Goal: Task Accomplishment & Management: Complete application form

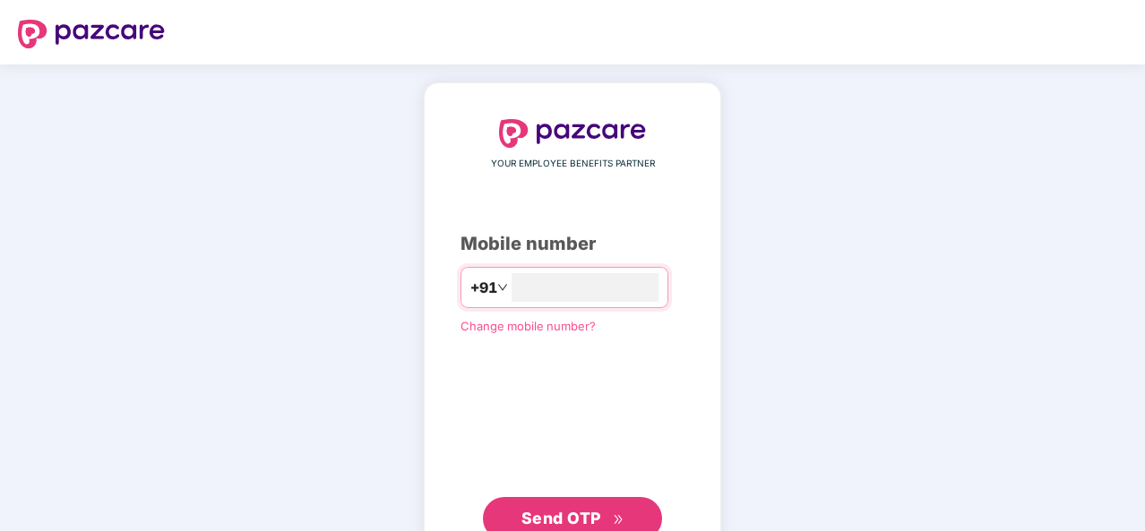
type input "**********"
click at [566, 498] on button "Send OTP" at bounding box center [572, 516] width 179 height 43
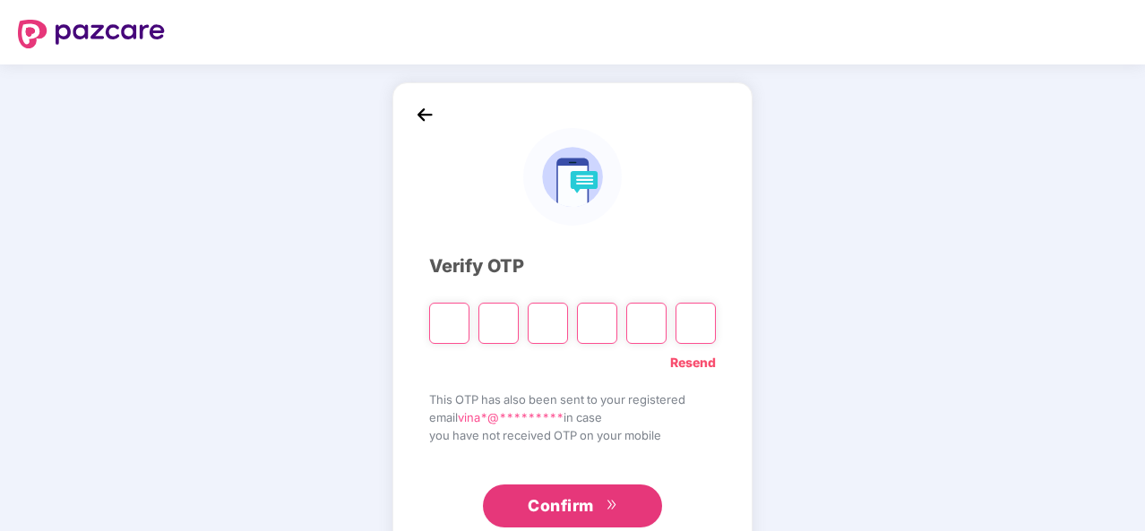
type input "*"
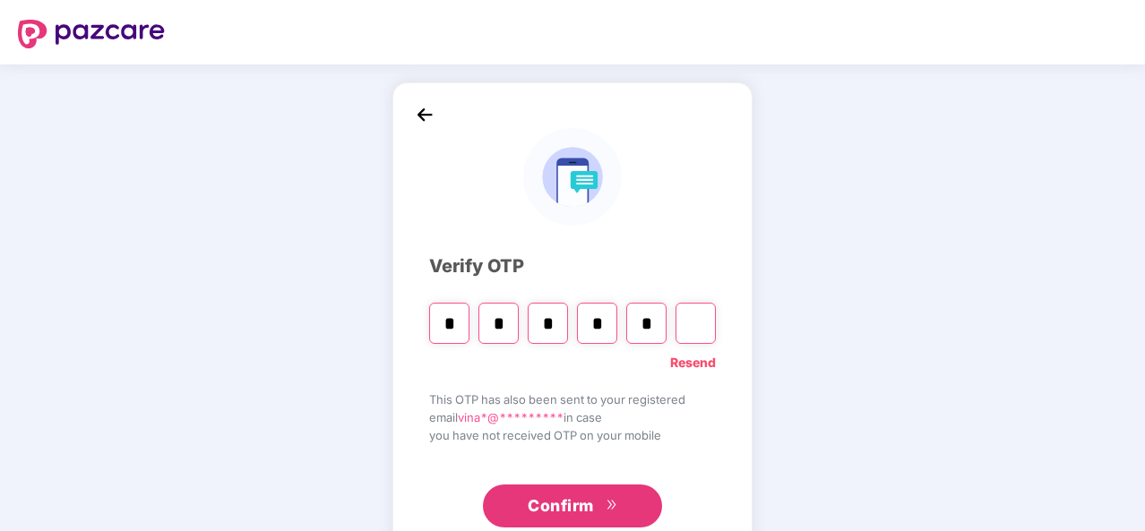
type input "*"
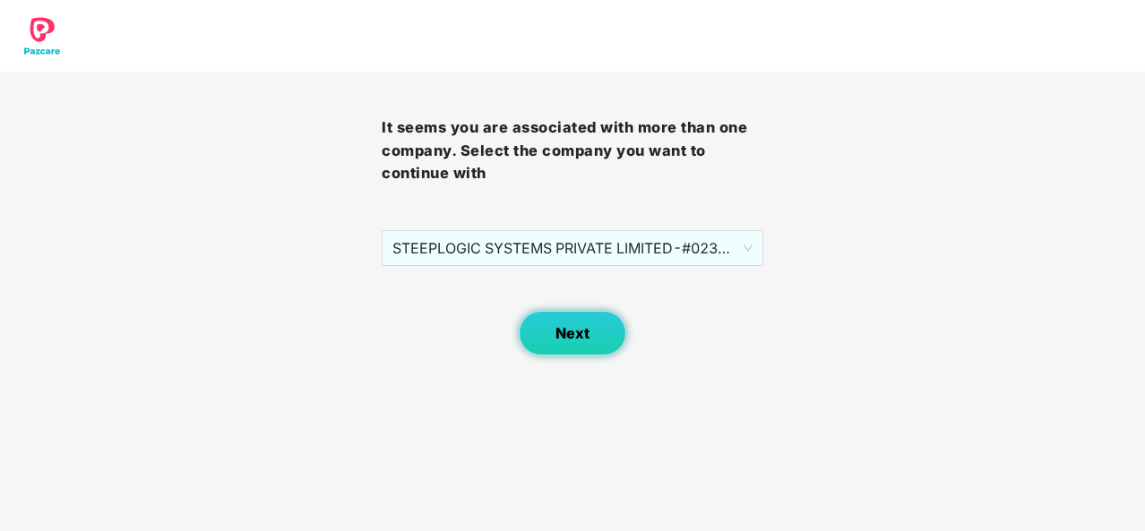
click at [551, 330] on button "Next" at bounding box center [573, 333] width 108 height 45
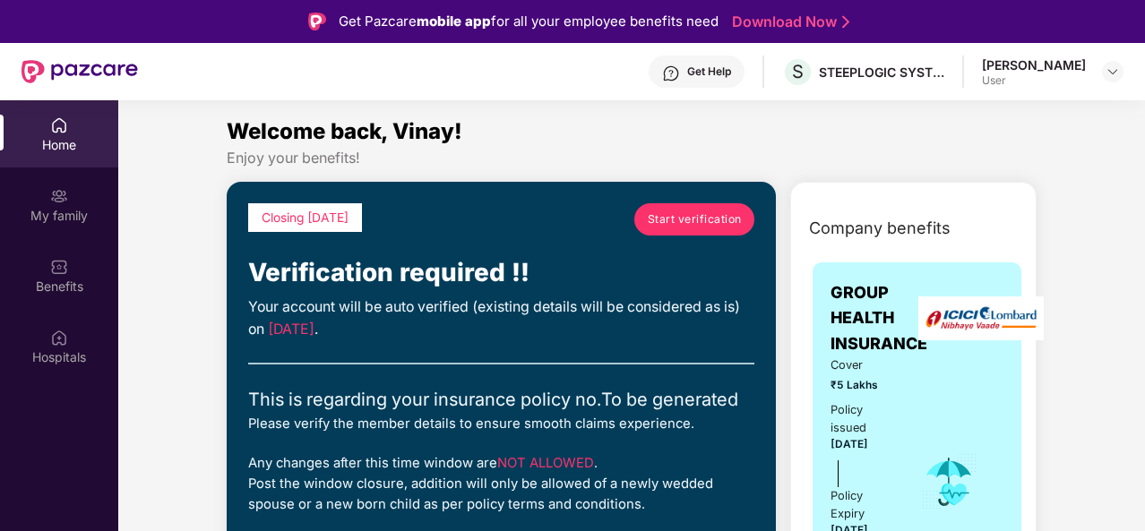
click at [672, 218] on span "Start verification" at bounding box center [695, 219] width 94 height 17
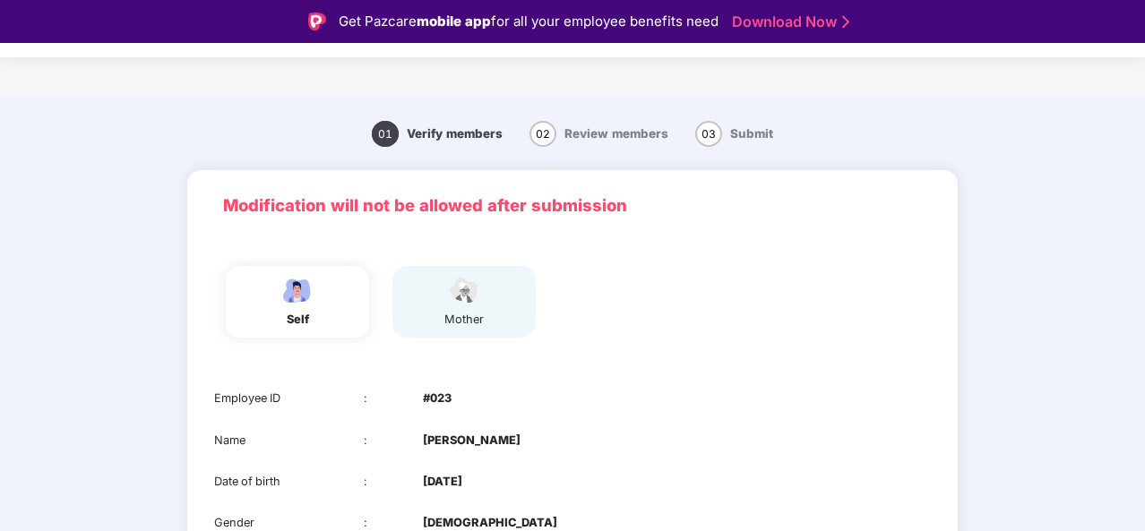
scroll to position [175, 0]
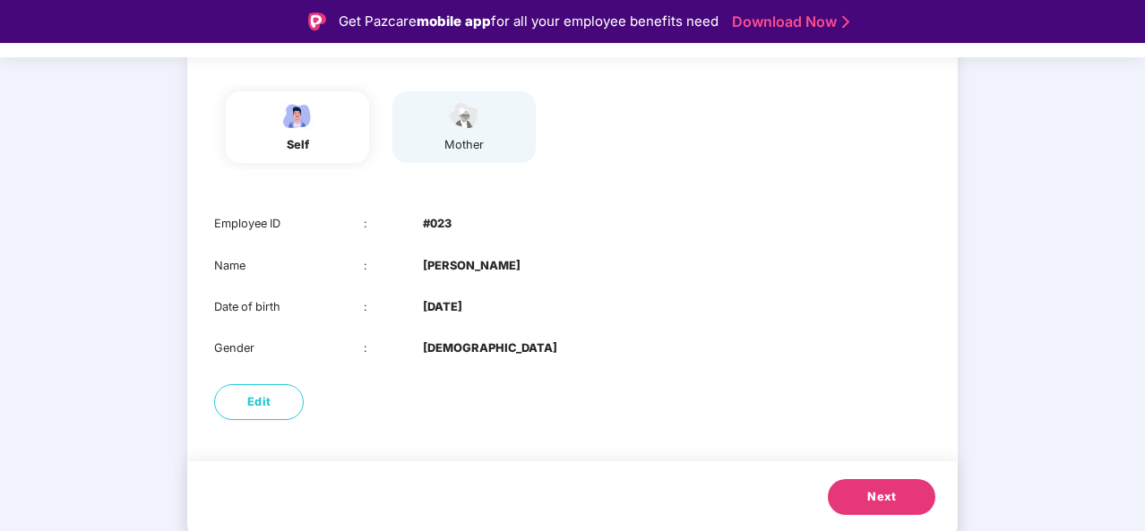
click at [867, 499] on span "Next" at bounding box center [881, 497] width 29 height 18
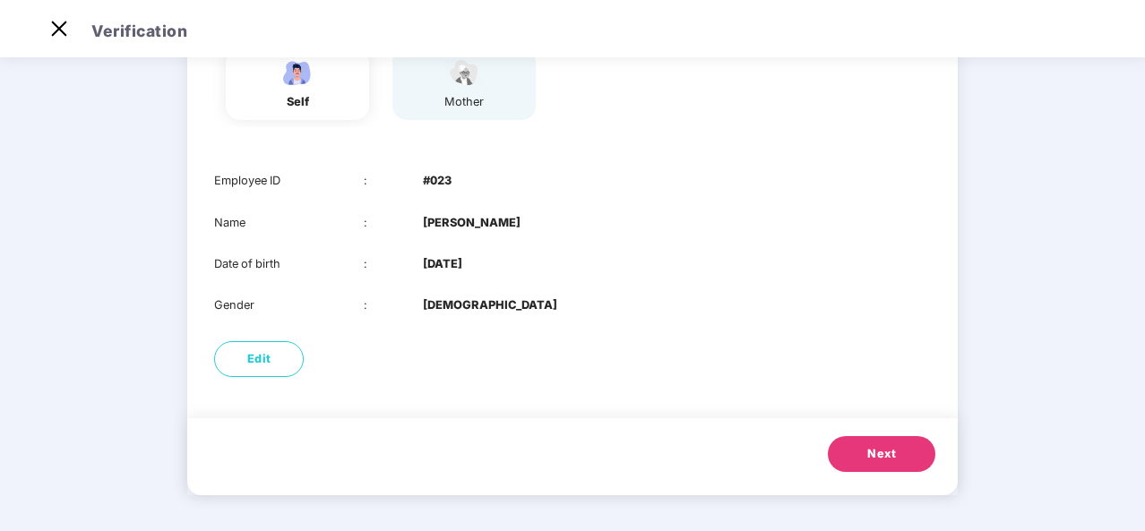
scroll to position [133, 0]
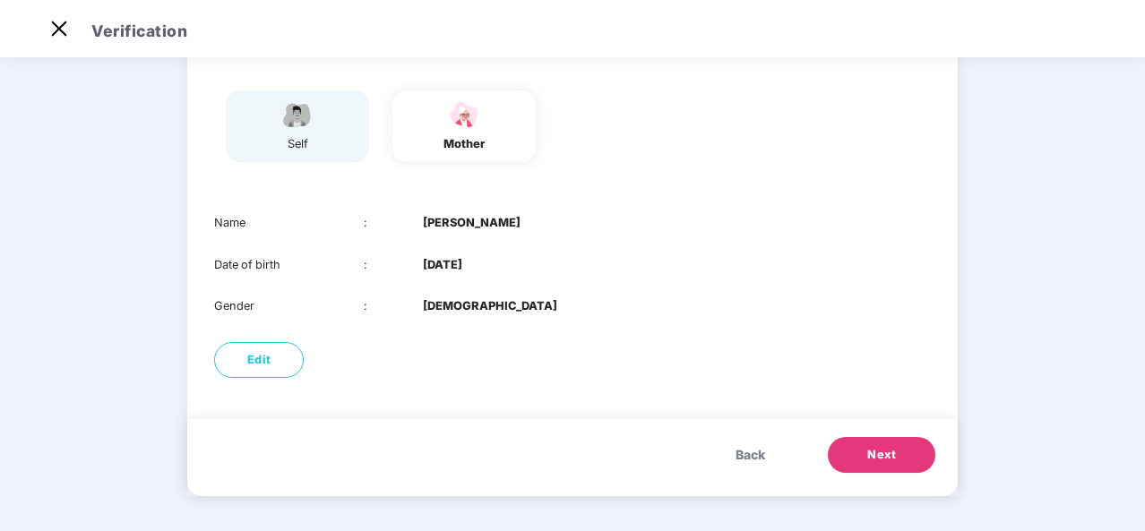
click at [859, 447] on button "Next" at bounding box center [882, 455] width 108 height 36
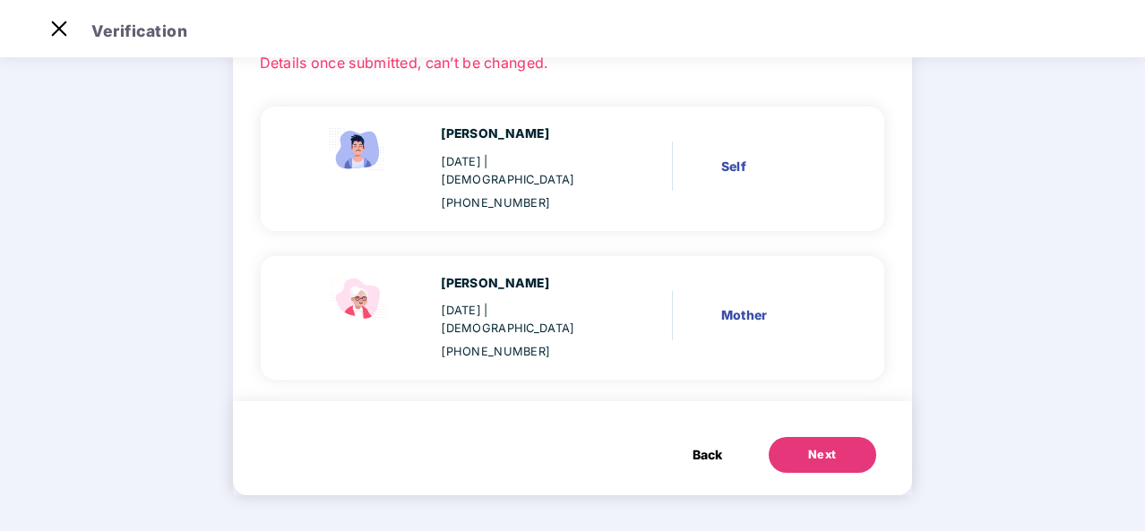
scroll to position [92, 0]
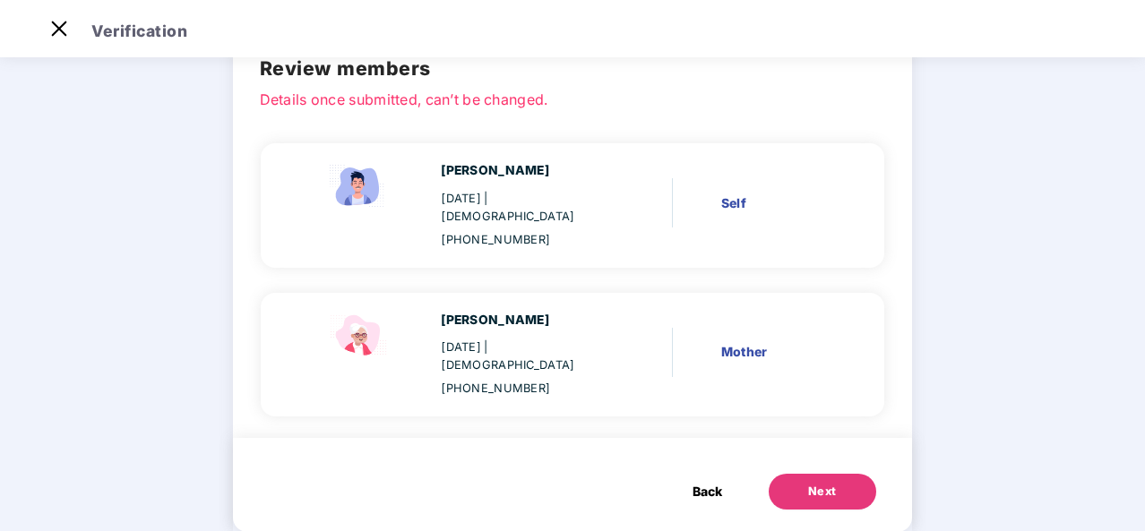
click at [814, 483] on div "Next" at bounding box center [822, 492] width 29 height 18
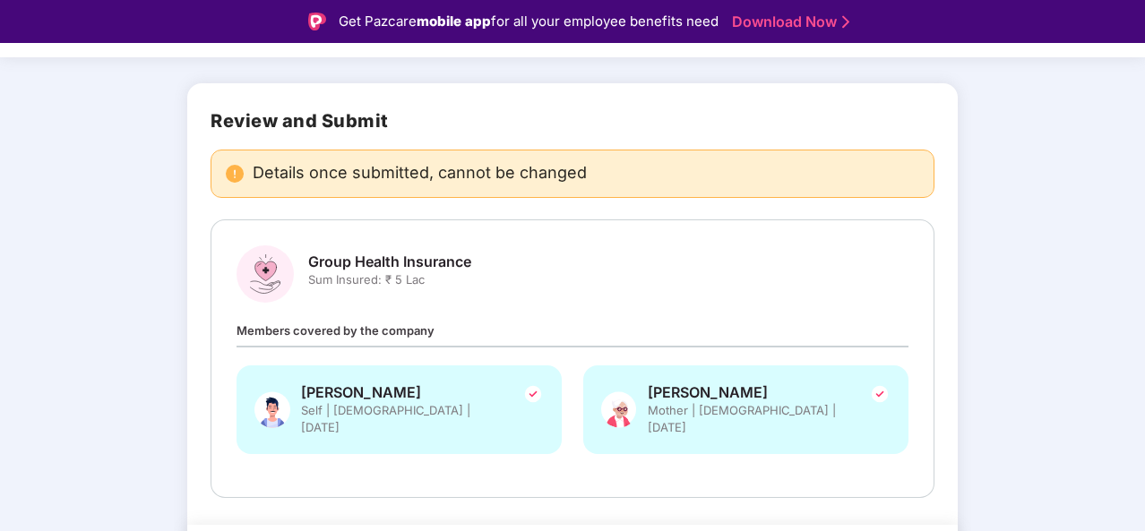
scroll to position [140, 0]
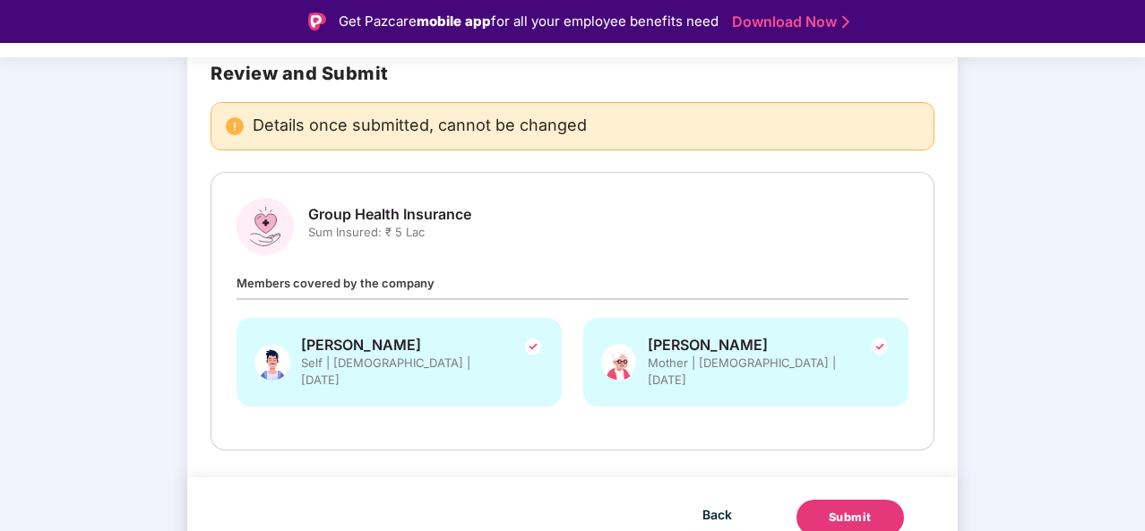
click at [862, 509] on div "Submit" at bounding box center [850, 518] width 43 height 18
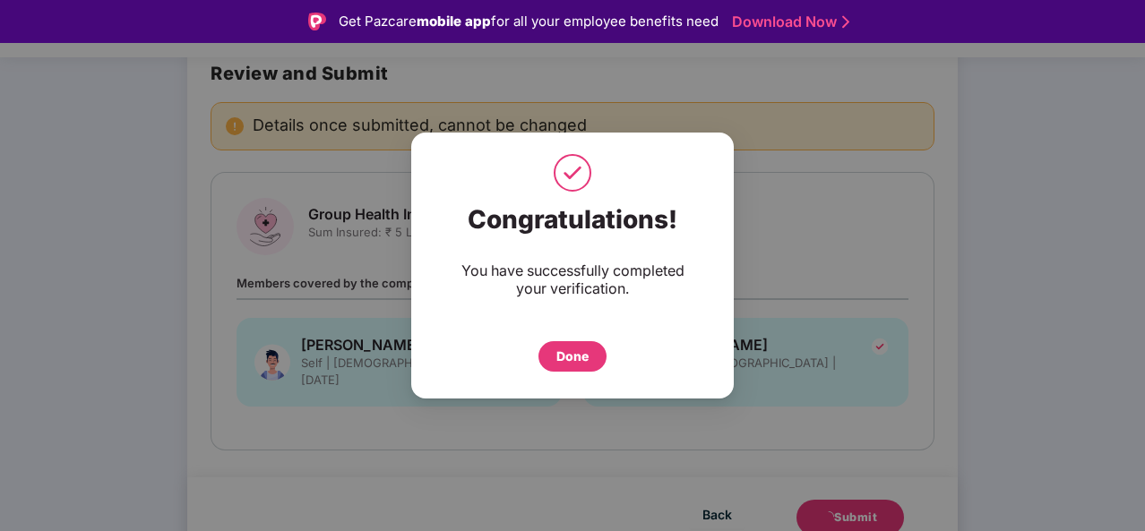
click at [568, 356] on div "Done" at bounding box center [572, 357] width 32 height 20
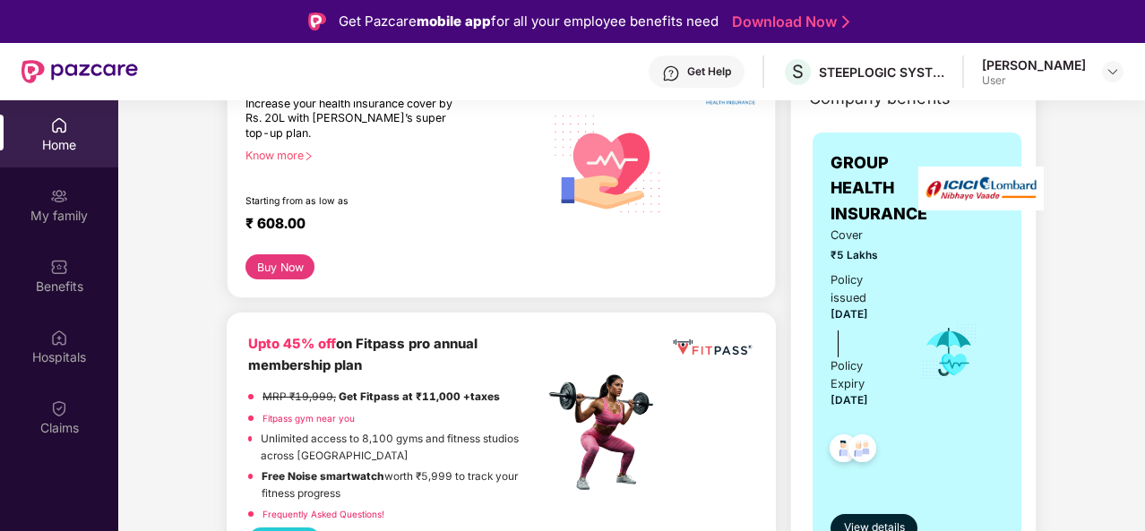
scroll to position [104, 0]
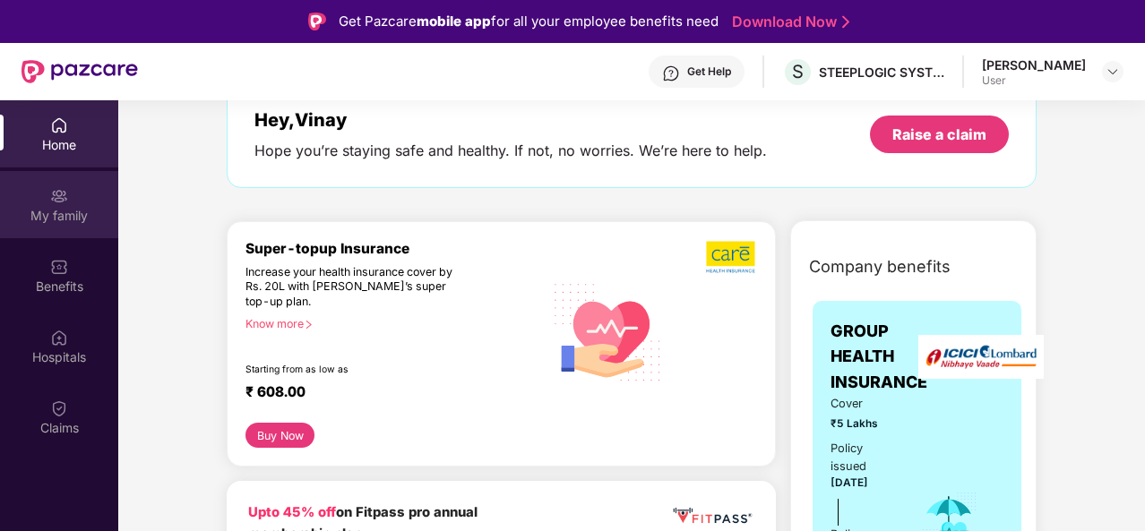
click at [74, 207] on div "My family" at bounding box center [59, 216] width 118 height 18
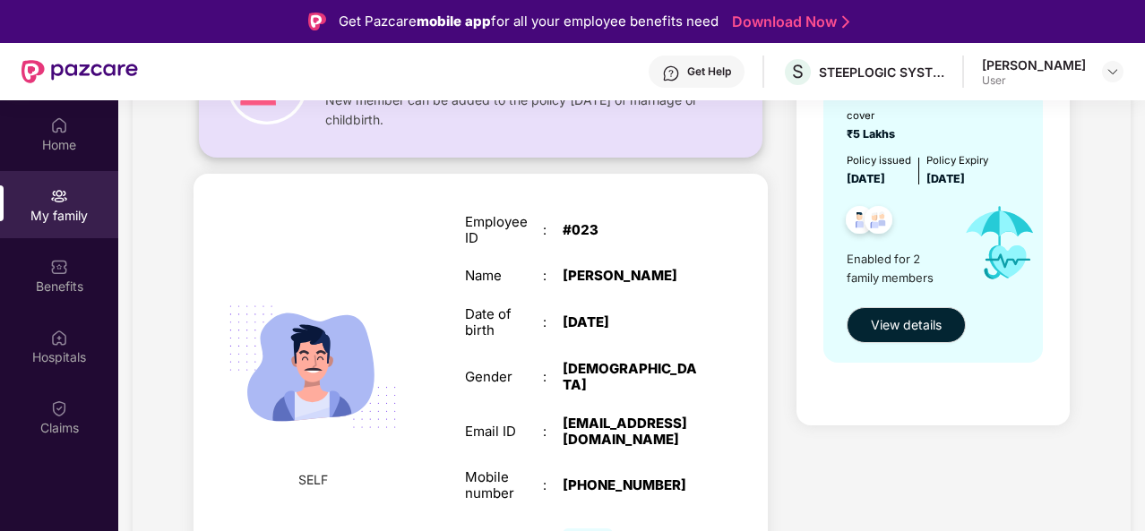
scroll to position [260, 0]
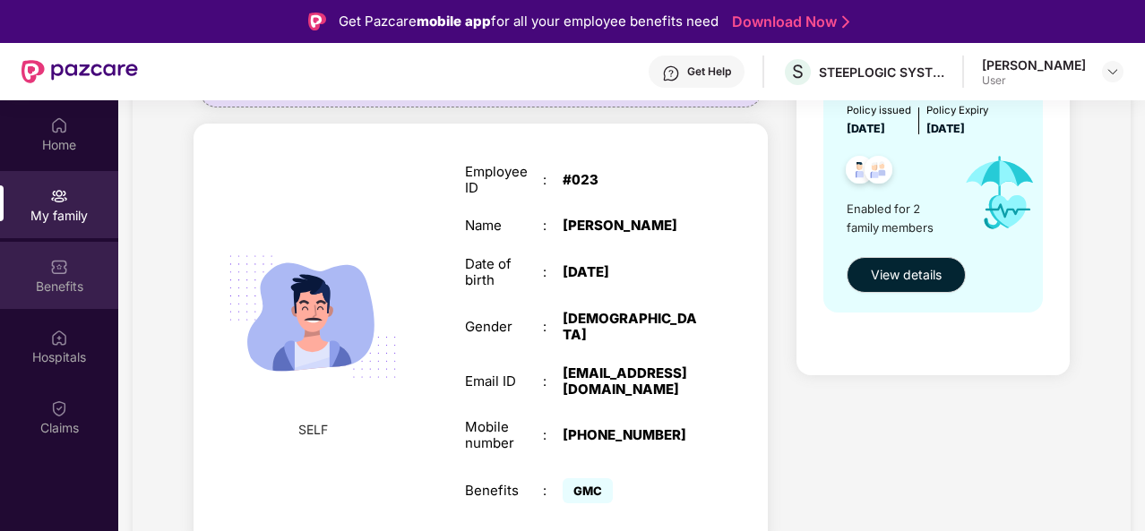
click at [37, 271] on div "Benefits" at bounding box center [59, 275] width 118 height 67
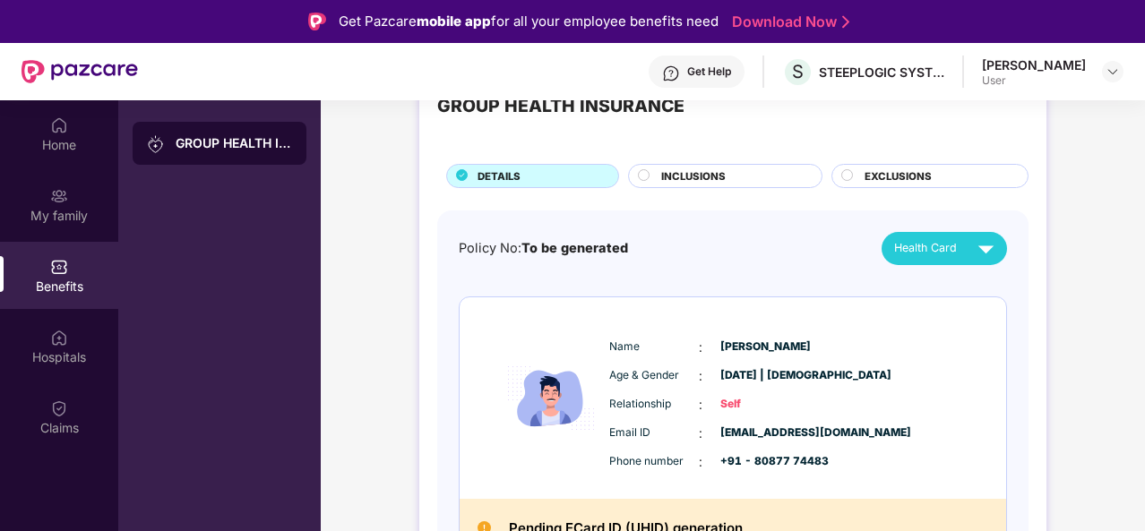
scroll to position [59, 0]
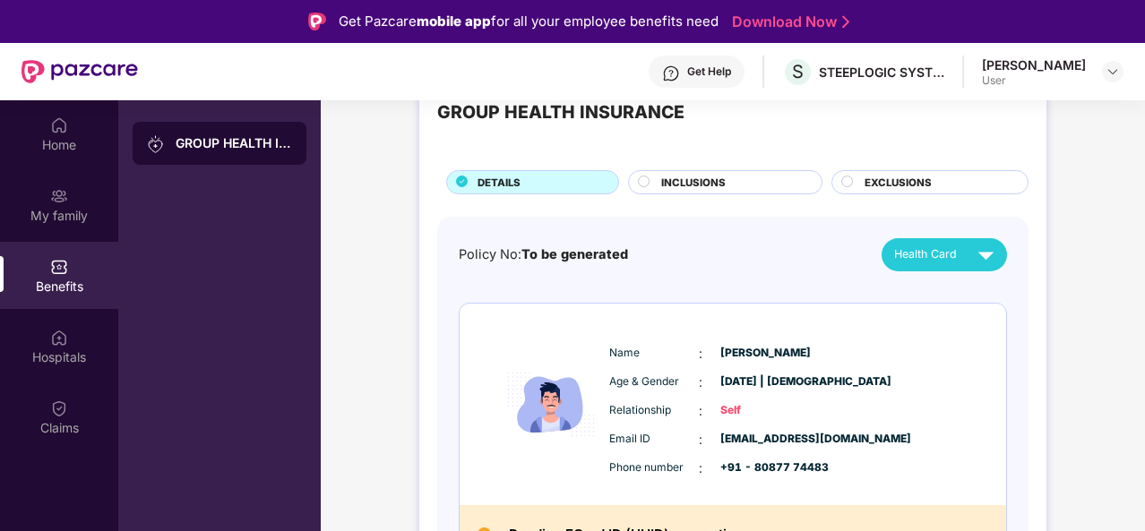
click at [670, 185] on span "INCLUSIONS" at bounding box center [693, 183] width 65 height 16
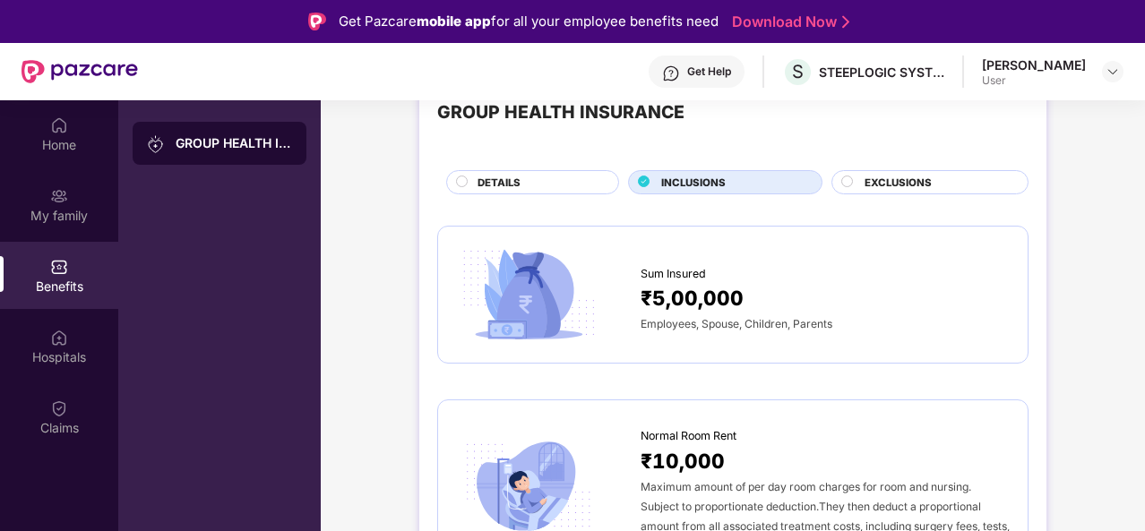
click at [894, 182] on span "EXCLUSIONS" at bounding box center [898, 183] width 67 height 16
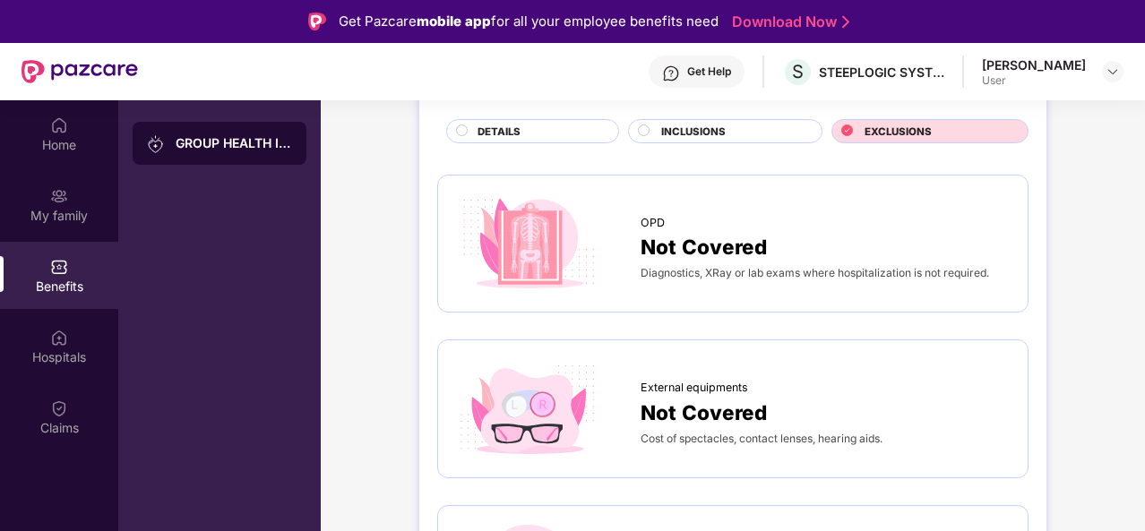
scroll to position [116, 0]
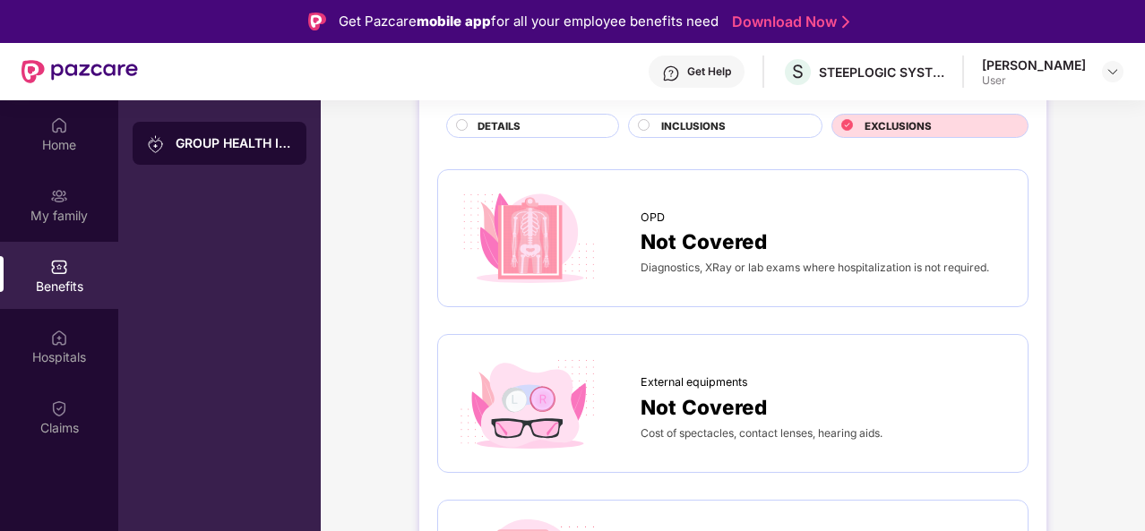
click at [706, 121] on span "INCLUSIONS" at bounding box center [693, 126] width 65 height 16
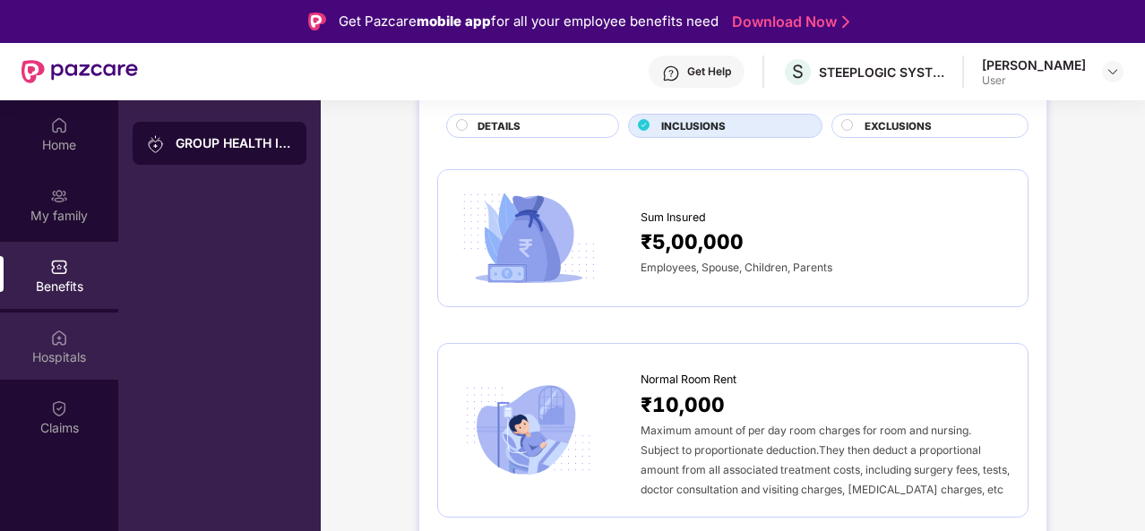
click at [59, 334] on img at bounding box center [59, 338] width 18 height 18
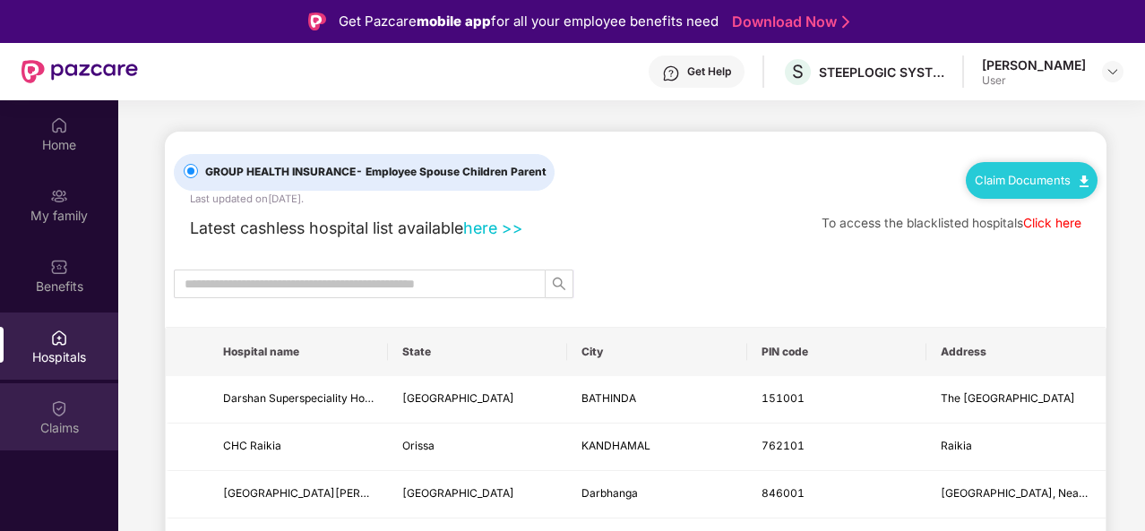
click at [54, 402] on img at bounding box center [59, 409] width 18 height 18
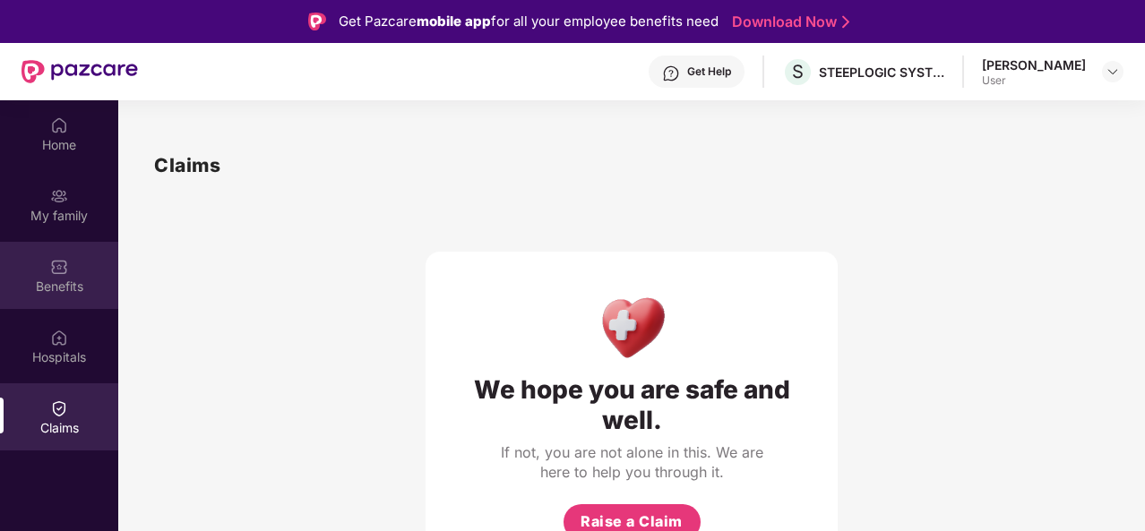
click at [68, 276] on div "Benefits" at bounding box center [59, 275] width 118 height 67
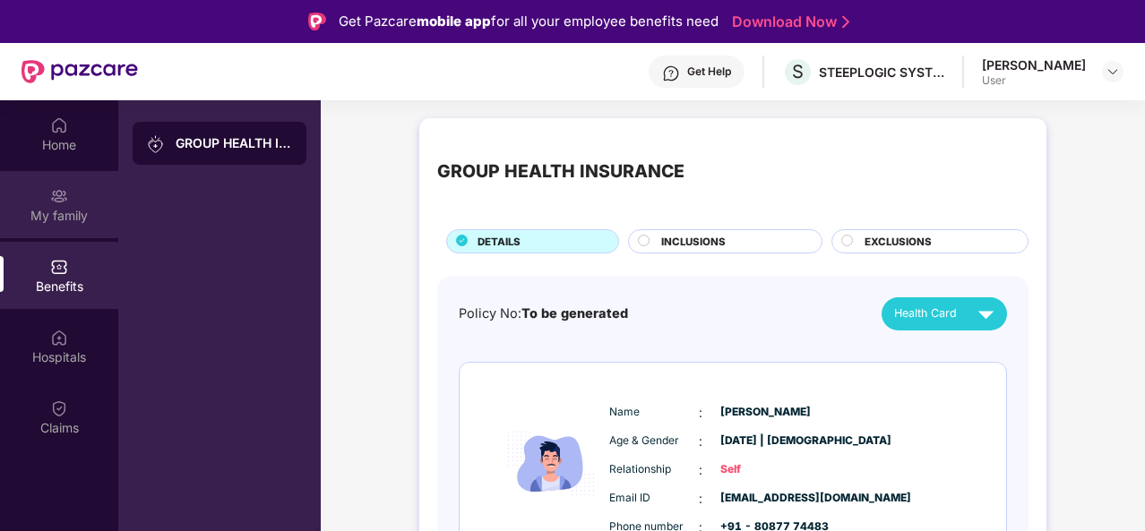
click at [66, 216] on div "My family" at bounding box center [59, 216] width 118 height 18
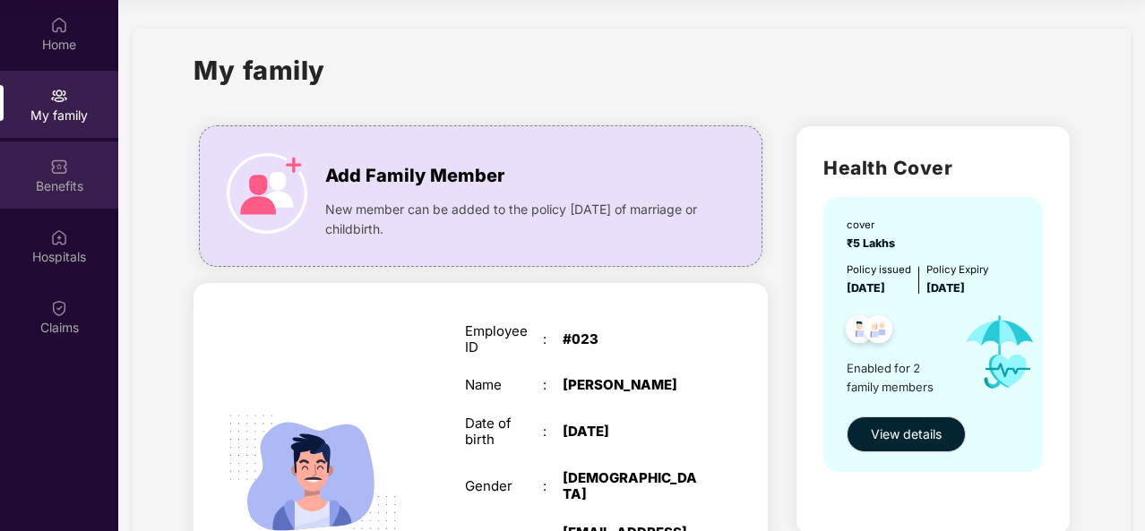
click at [58, 181] on div "Benefits" at bounding box center [59, 186] width 118 height 18
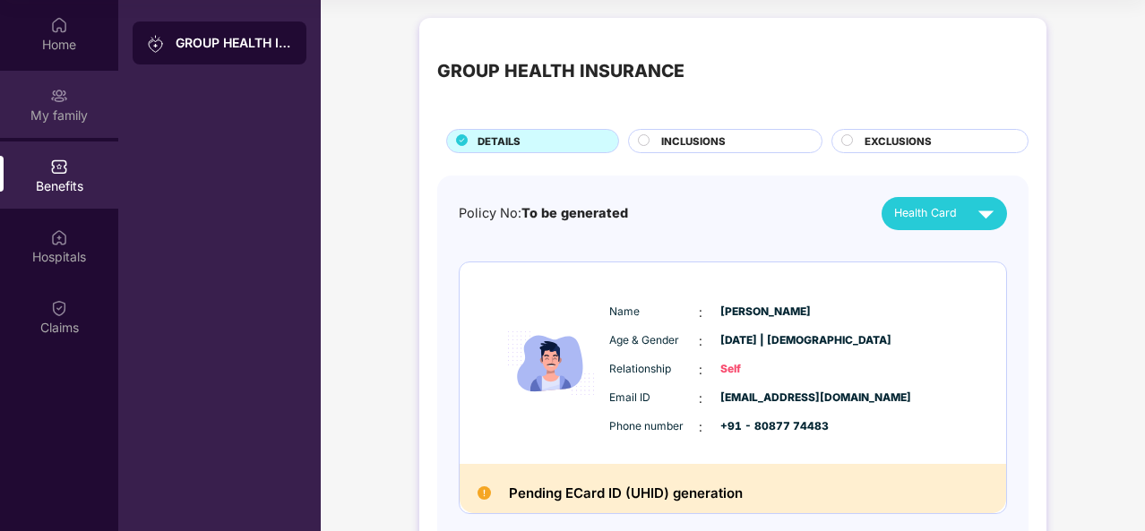
click at [91, 116] on div "My family" at bounding box center [59, 116] width 118 height 18
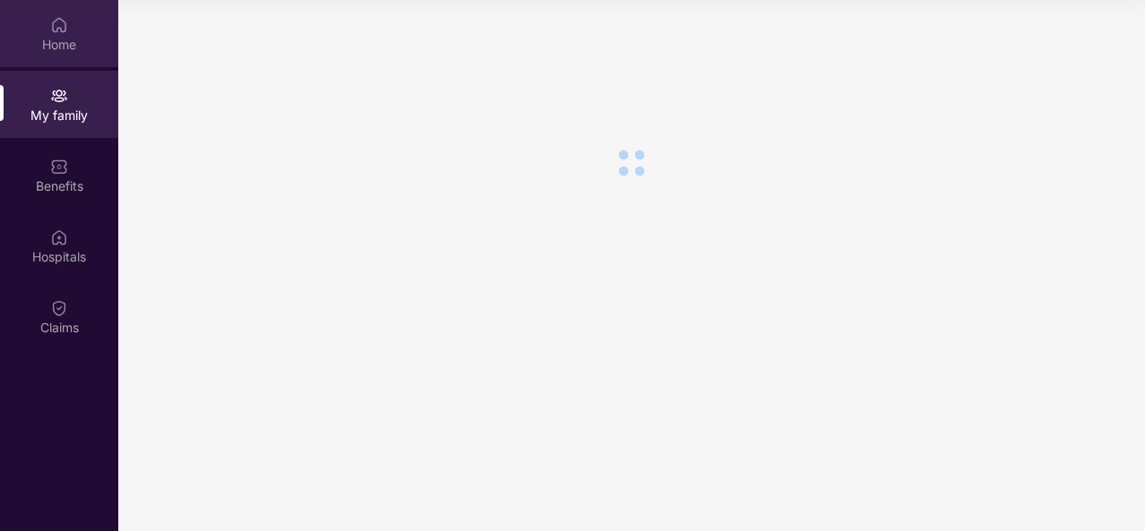
click at [75, 39] on div "Home" at bounding box center [59, 45] width 118 height 18
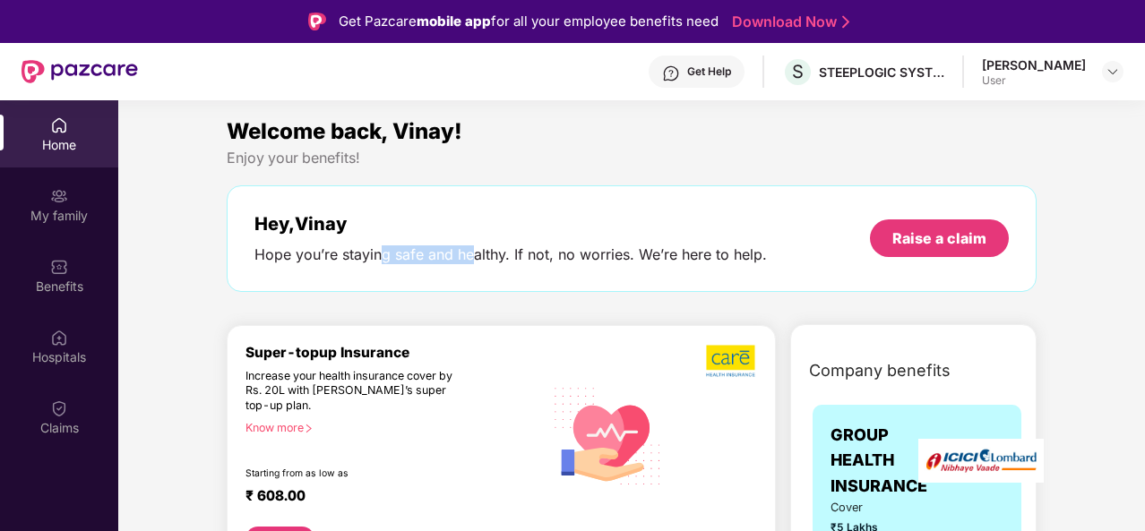
drag, startPoint x: 471, startPoint y: 273, endPoint x: 383, endPoint y: 238, distance: 95.3
click at [383, 238] on div "Hey, [PERSON_NAME] you’re staying safe and healthy. If not, no worries. We’re h…" at bounding box center [632, 238] width 810 height 107
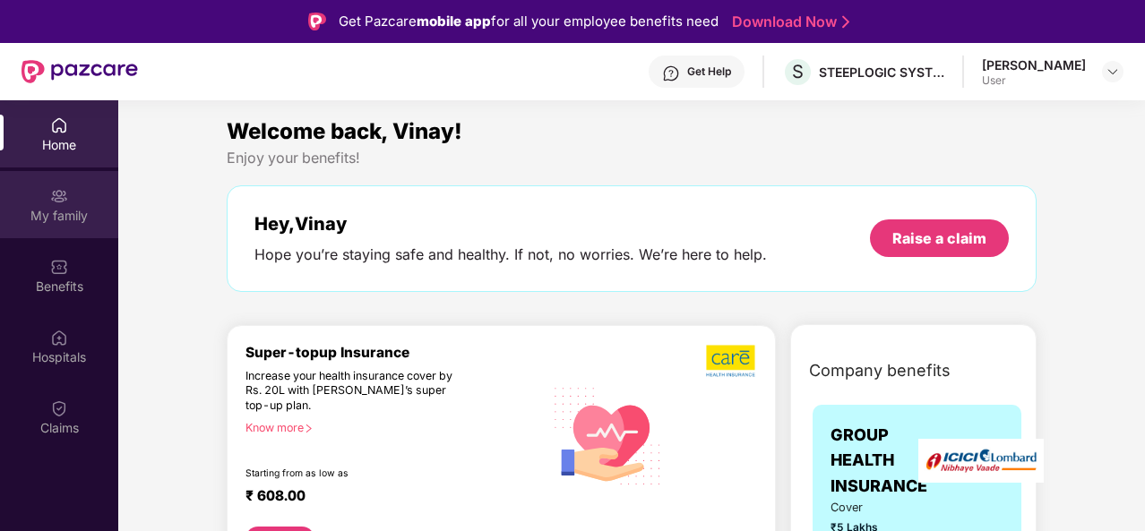
click at [86, 214] on div "My family" at bounding box center [59, 216] width 118 height 18
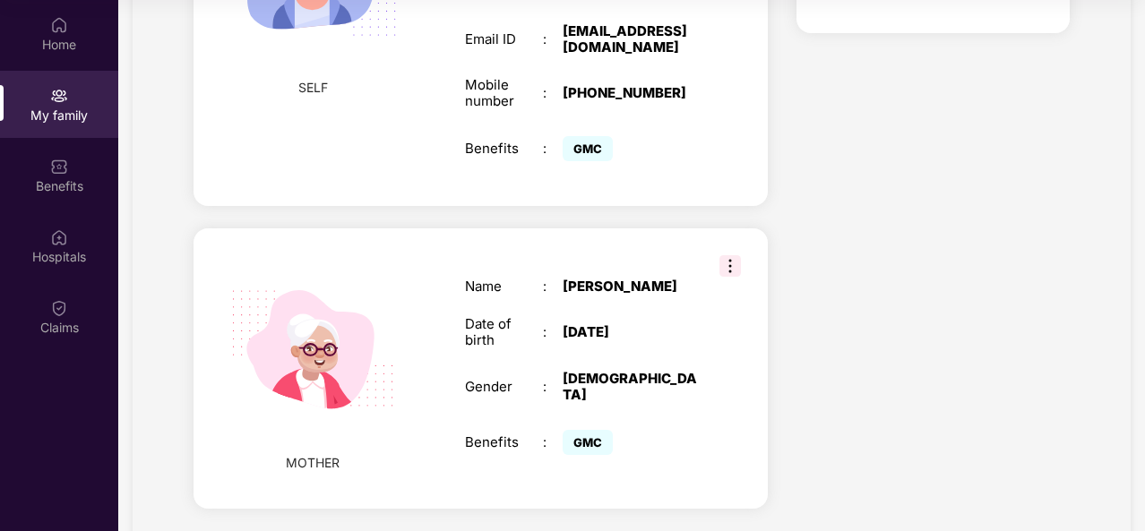
scroll to position [519, 0]
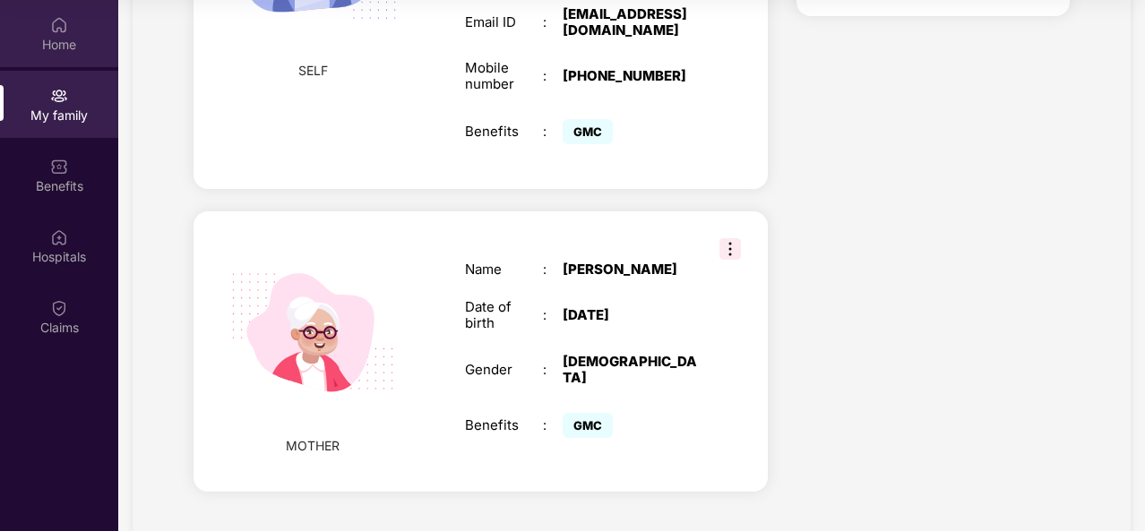
click at [63, 54] on div "Home" at bounding box center [59, 33] width 118 height 67
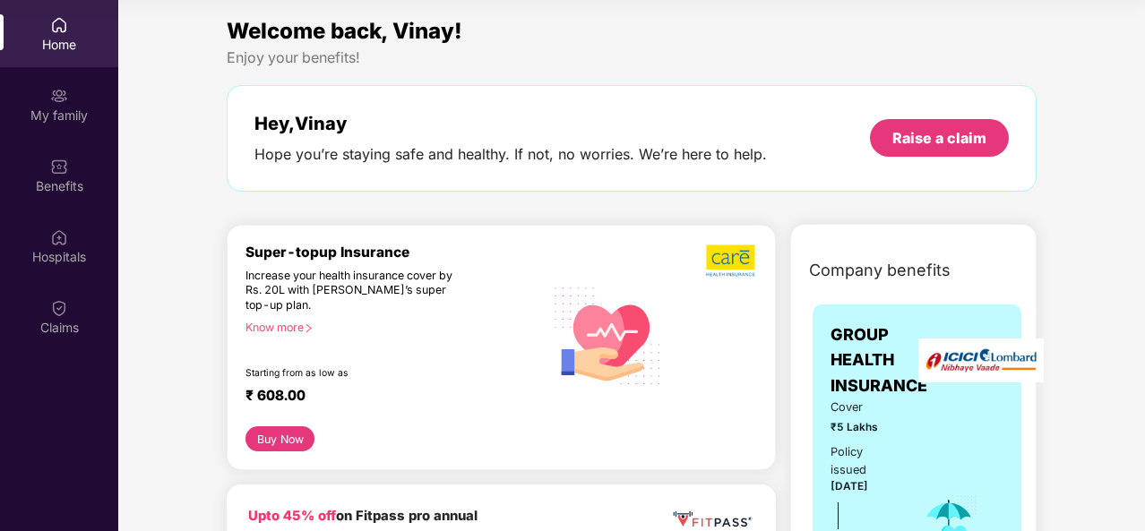
scroll to position [0, 0]
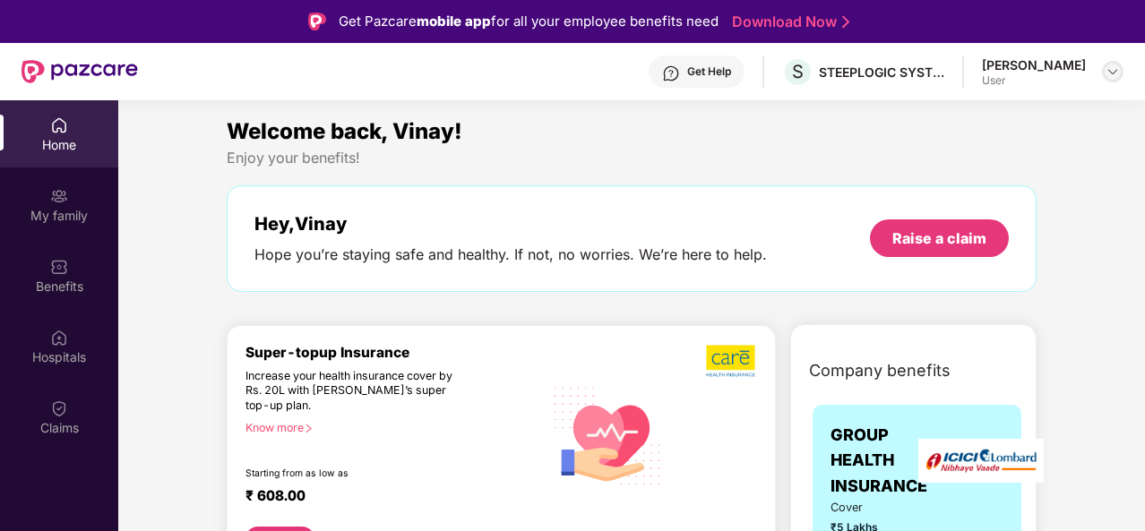
click at [1109, 65] on img at bounding box center [1113, 72] width 14 height 14
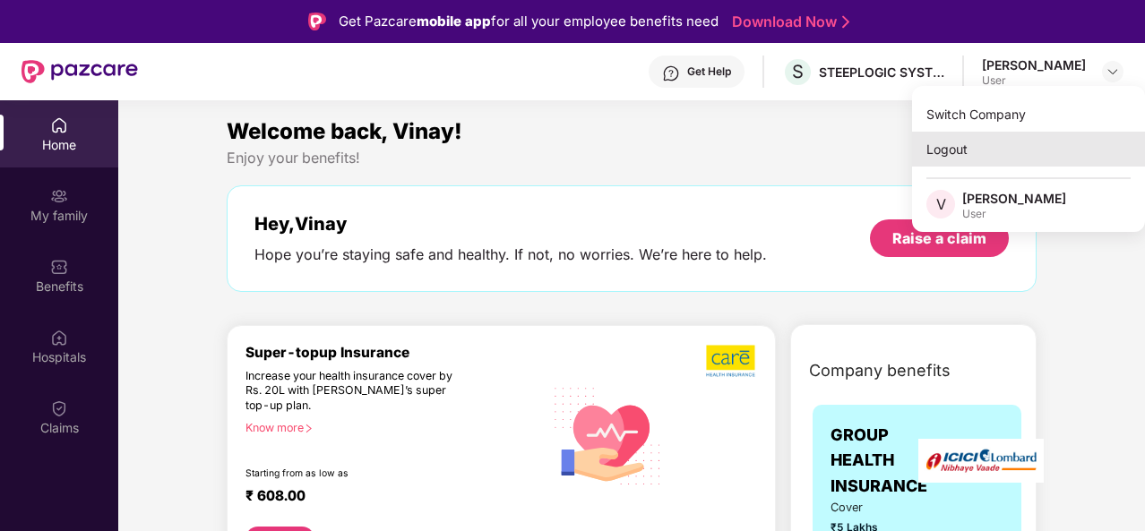
click at [977, 153] on div "Logout" at bounding box center [1028, 149] width 233 height 35
